Goal: Find specific fact: Find specific fact

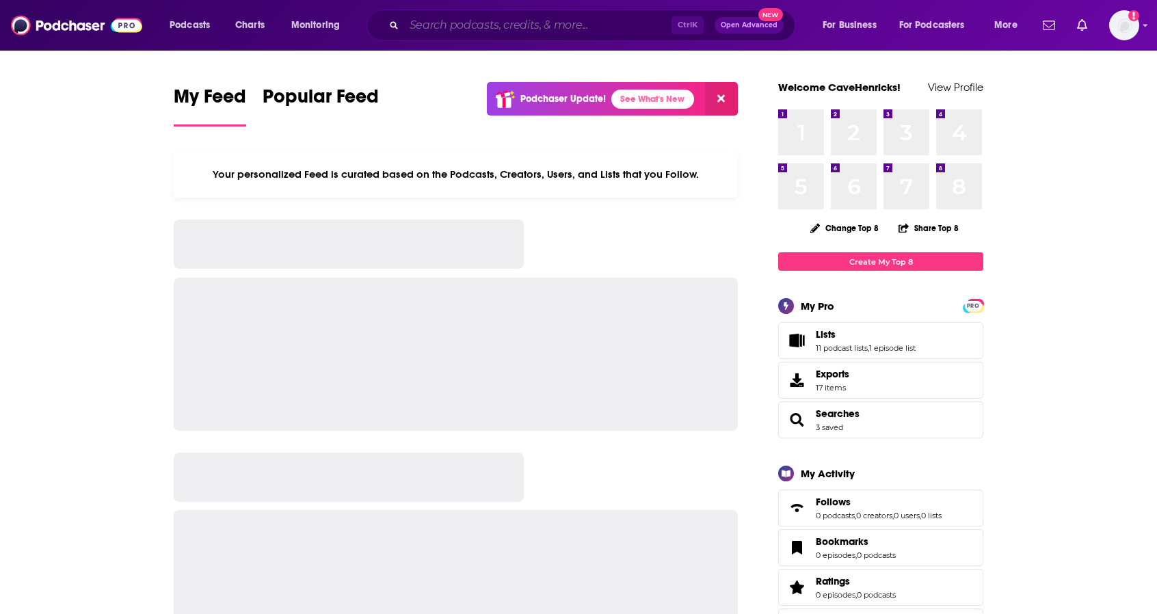
click at [410, 21] on input "Search podcasts, credits, & more..." at bounding box center [537, 25] width 267 height 22
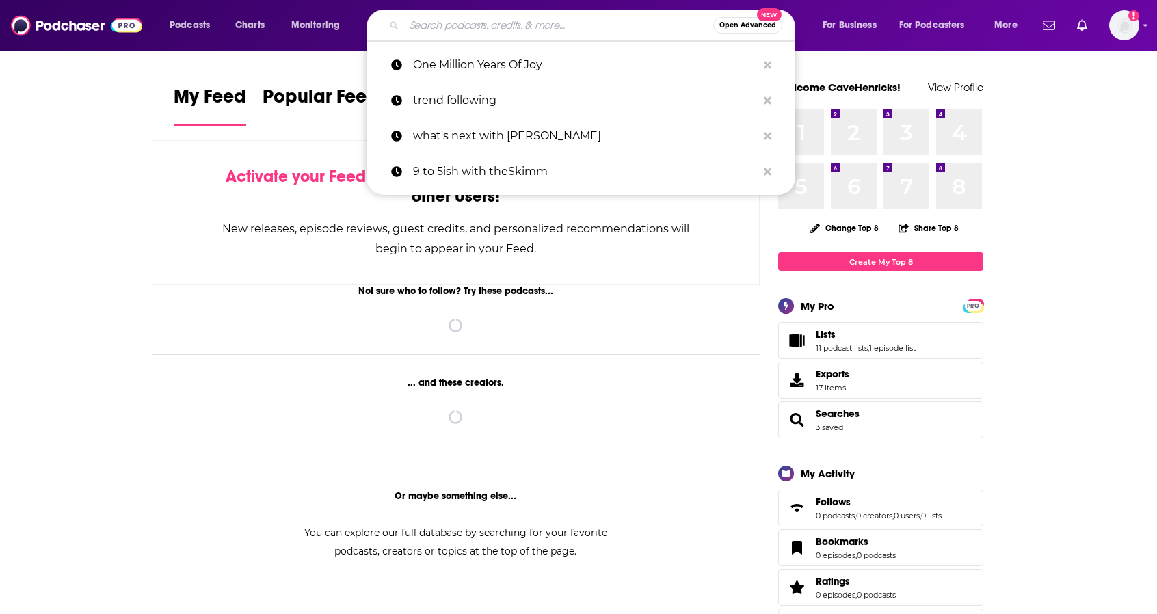
paste input "Motley Fool Money"
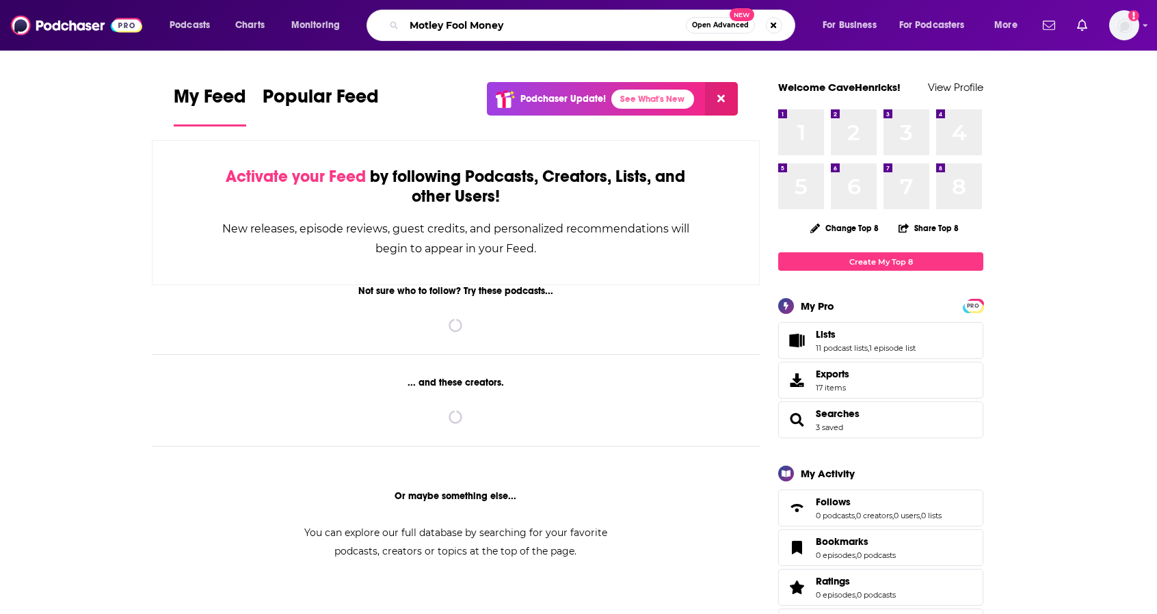
type input "Motley Fool Money"
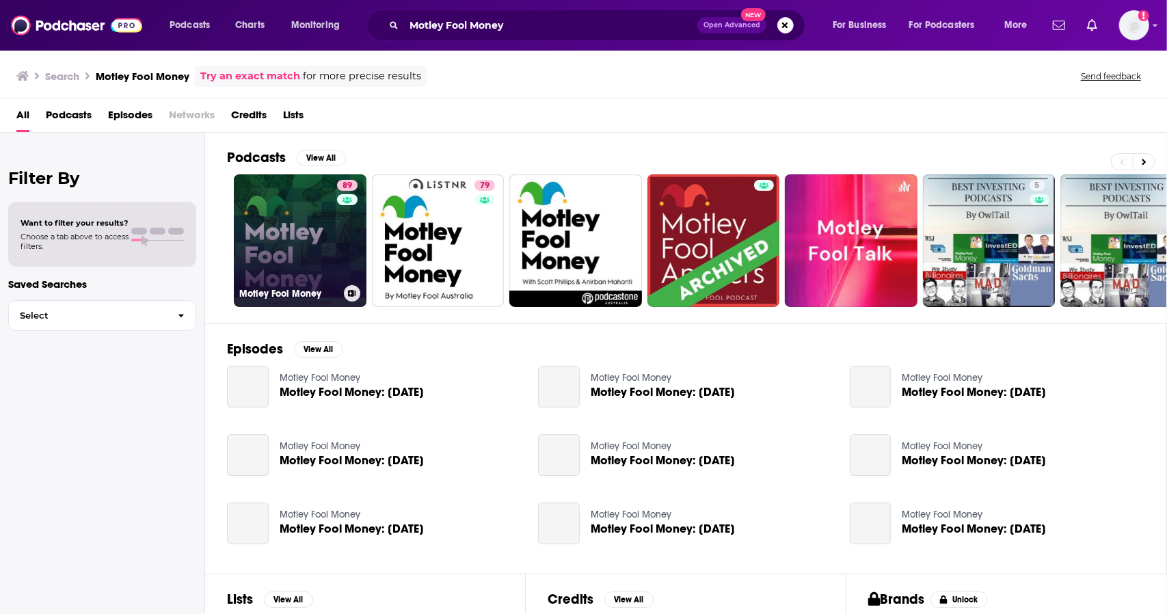
click at [294, 229] on link "89 Motley Fool Money" at bounding box center [300, 240] width 133 height 133
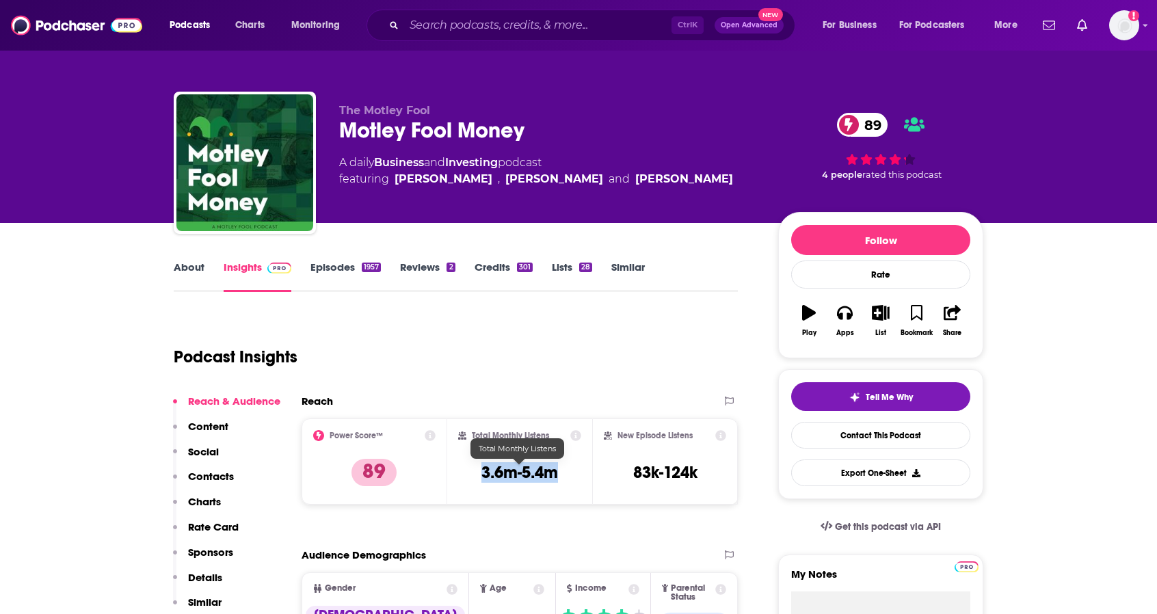
drag, startPoint x: 561, startPoint y: 475, endPoint x: 473, endPoint y: 472, distance: 88.2
click at [473, 472] on div "Total Monthly Listens 3.6m-5.4m" at bounding box center [520, 461] width 124 height 63
copy h3 "3.6m-5.4m"
